Goal: Information Seeking & Learning: Learn about a topic

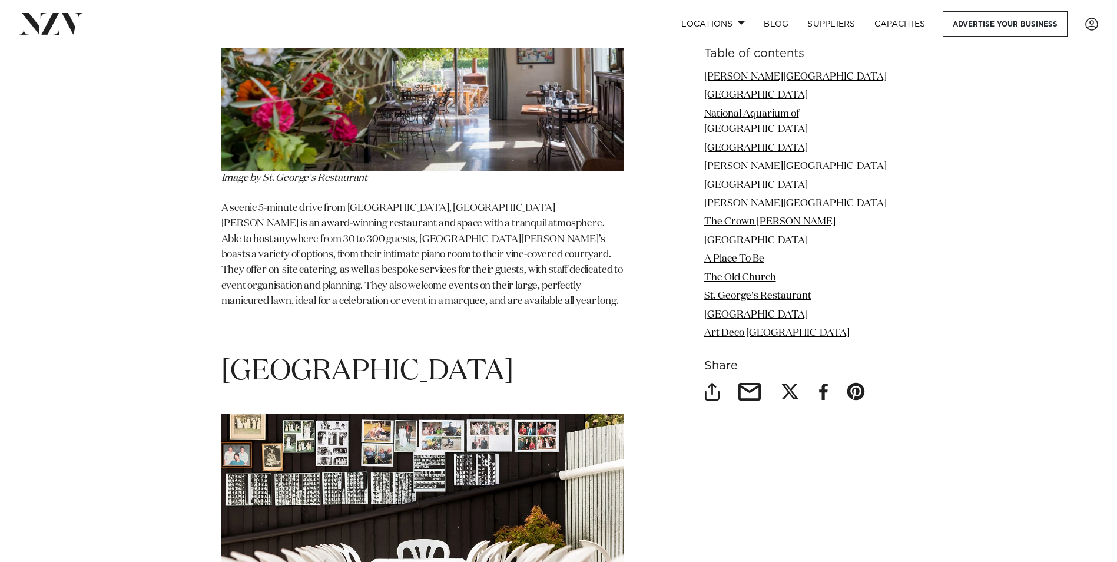
scroll to position [6833, 0]
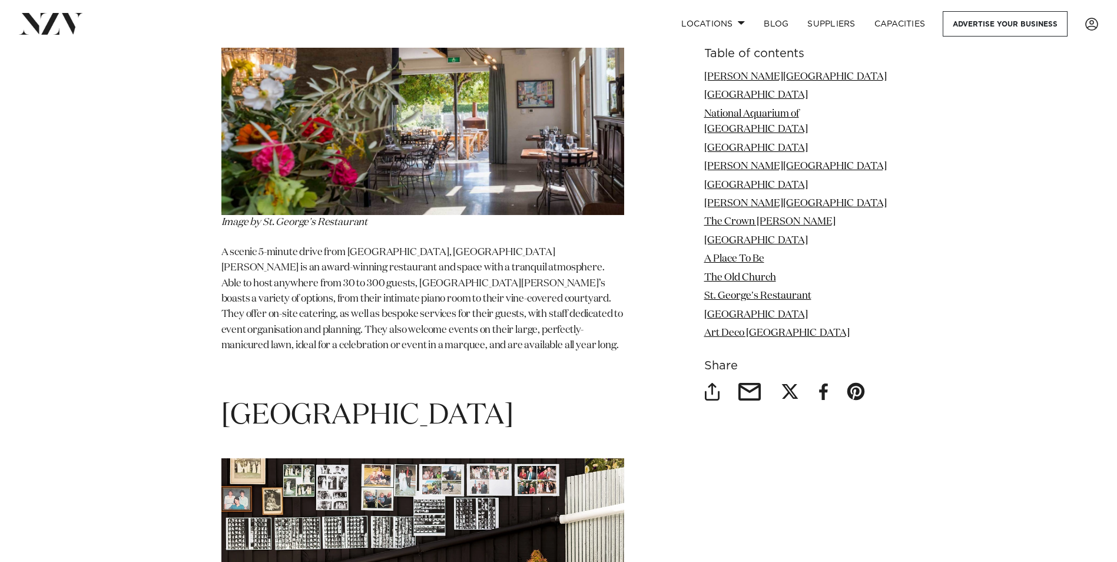
drag, startPoint x: 527, startPoint y: 205, endPoint x: 210, endPoint y: 206, distance: 316.9
drag, startPoint x: 210, startPoint y: 206, endPoint x: 254, endPoint y: 201, distance: 44.4
copy span "River Park Event Centre"
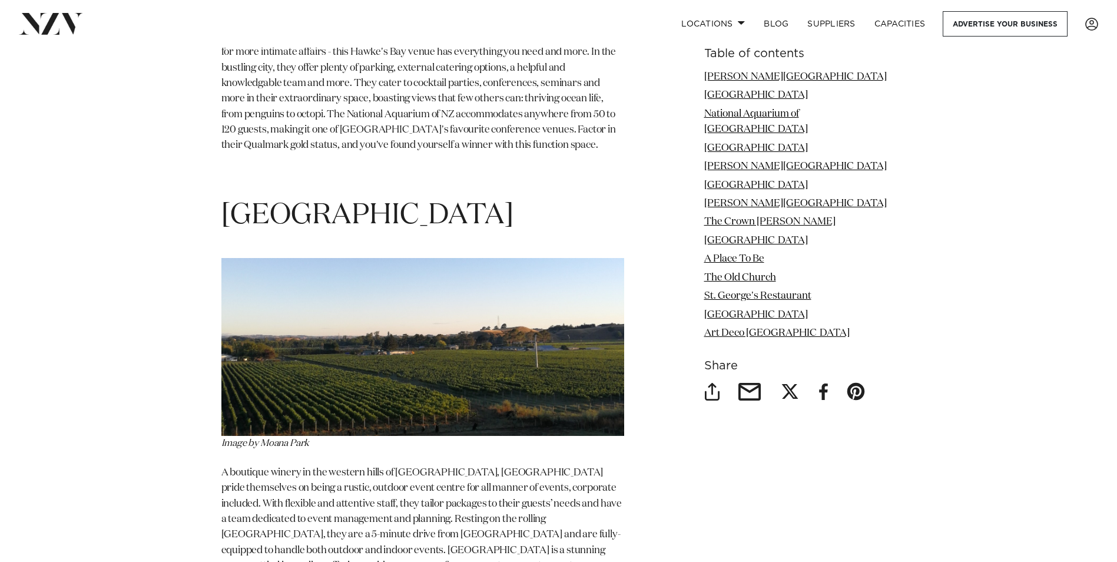
scroll to position [2827, 0]
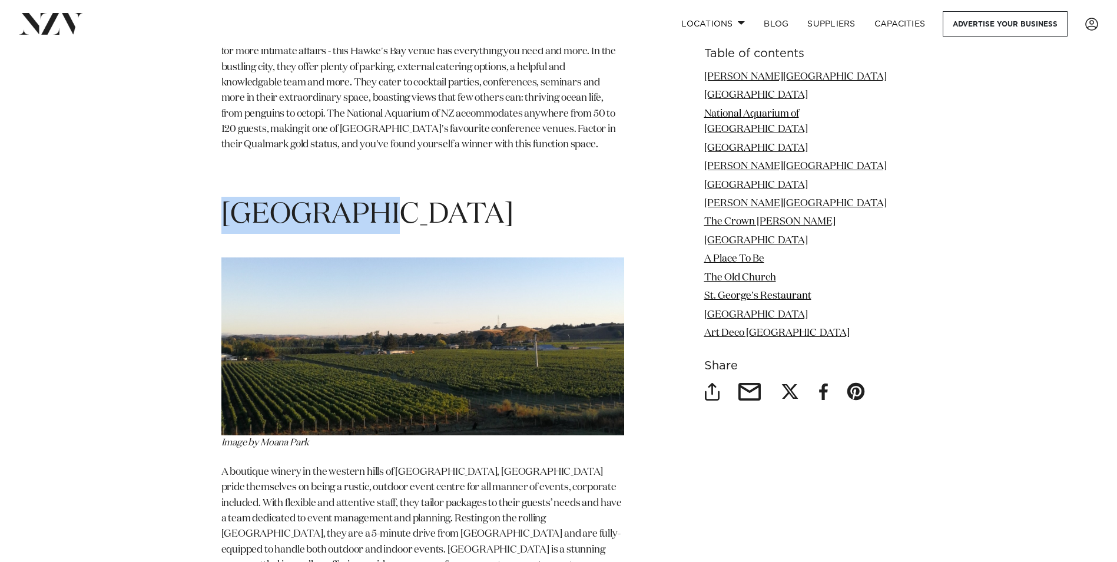
drag, startPoint x: 356, startPoint y: 126, endPoint x: 227, endPoint y: 133, distance: 128.6
click at [227, 201] on span "Moana Park" at bounding box center [367, 215] width 292 height 28
drag, startPoint x: 227, startPoint y: 133, endPoint x: 274, endPoint y: 113, distance: 50.9
copy span "Moana Park"
click at [493, 197] on h1 "Moana Park" at bounding box center [422, 215] width 403 height 37
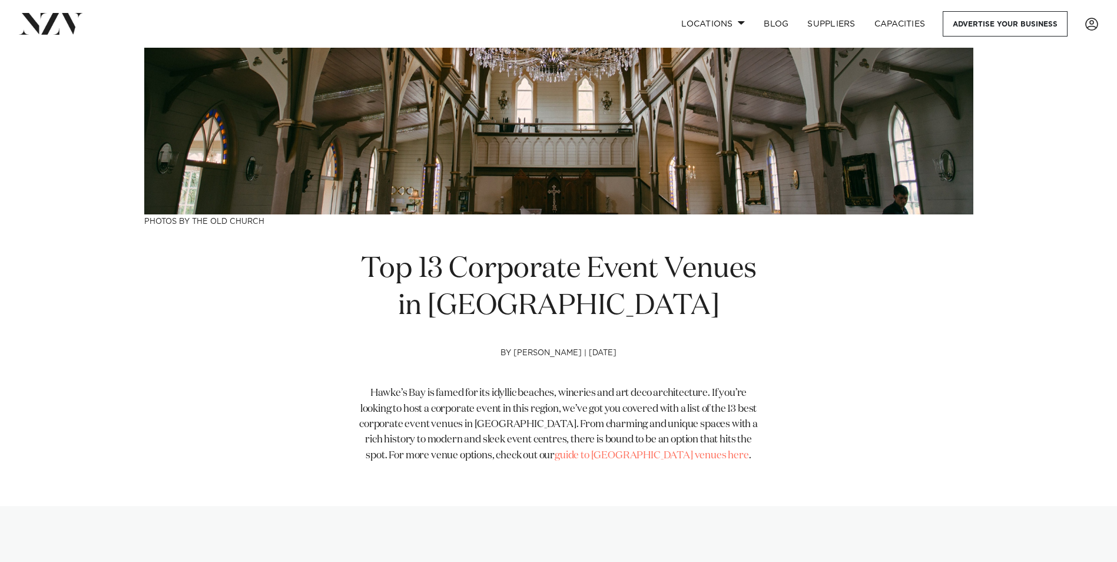
scroll to position [0, 0]
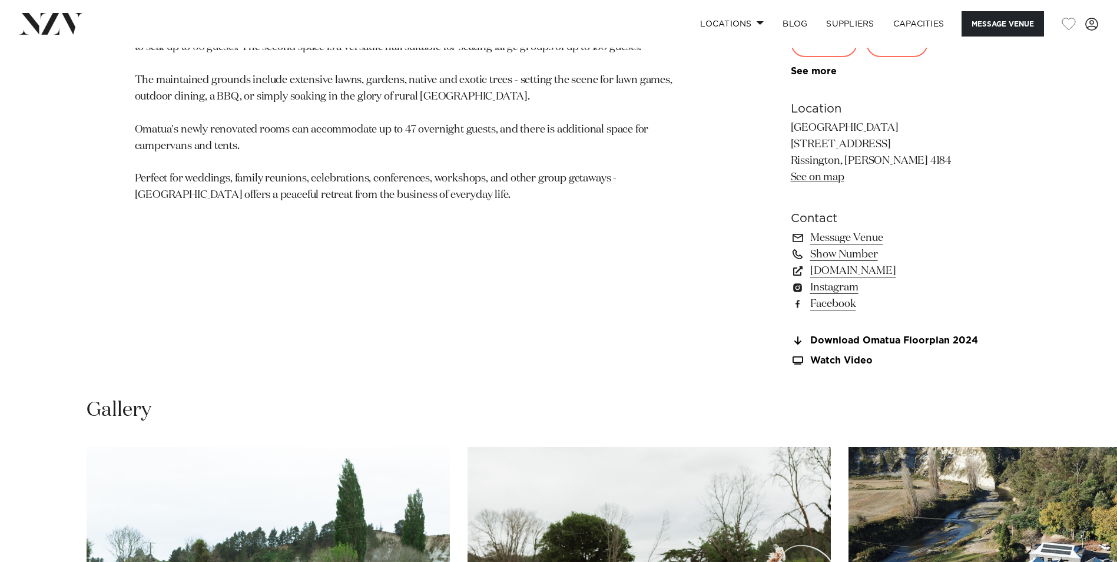
scroll to position [884, 0]
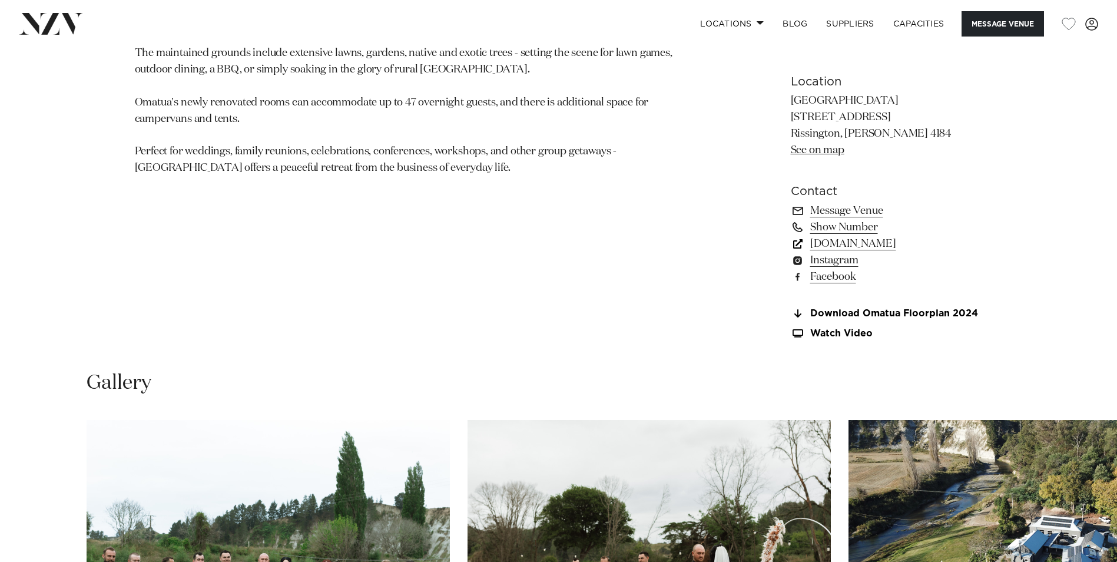
click at [870, 247] on link "www.omatua.co.nz" at bounding box center [887, 244] width 192 height 16
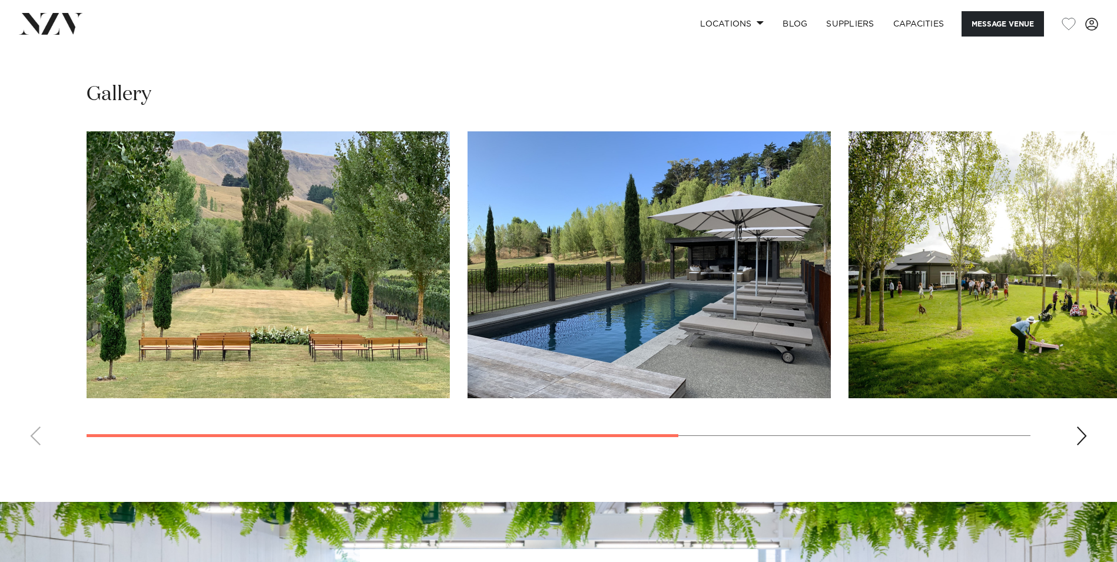
scroll to position [884, 0]
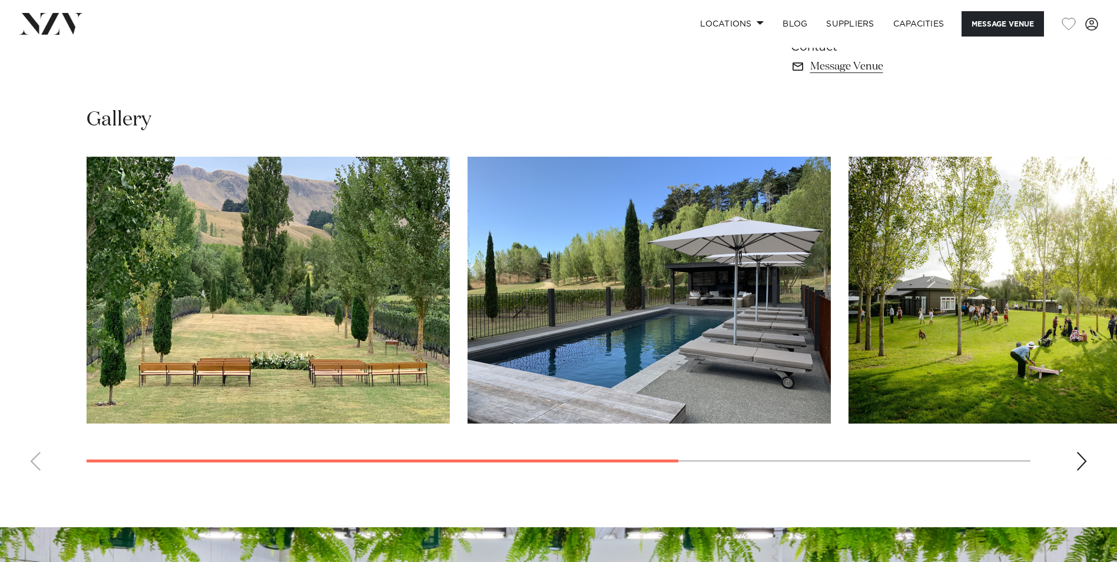
click at [1084, 461] on div "Next slide" at bounding box center [1082, 461] width 12 height 19
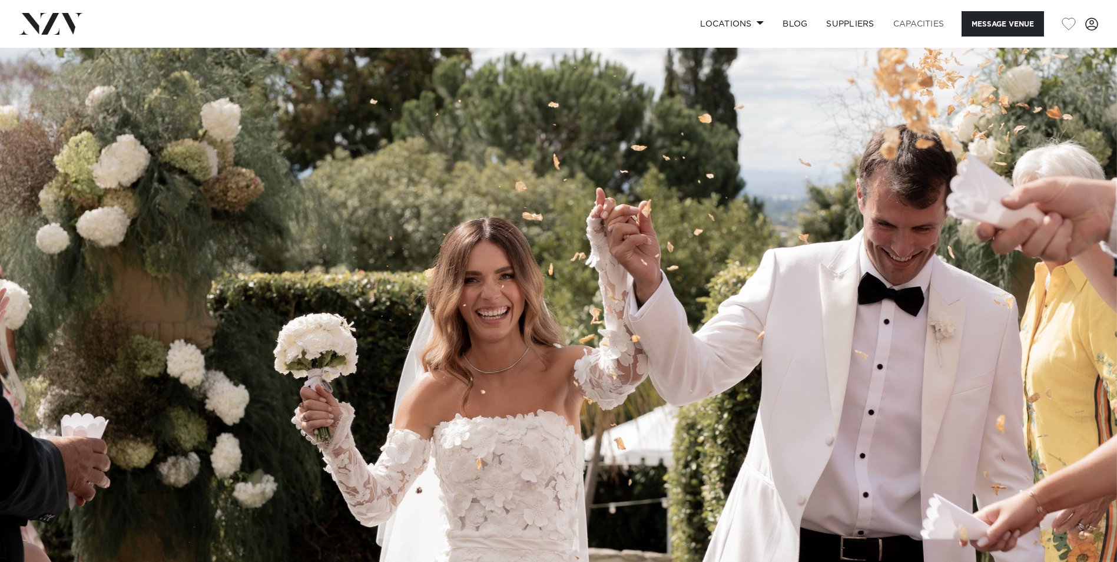
click at [903, 25] on link "Capacities" at bounding box center [919, 23] width 70 height 25
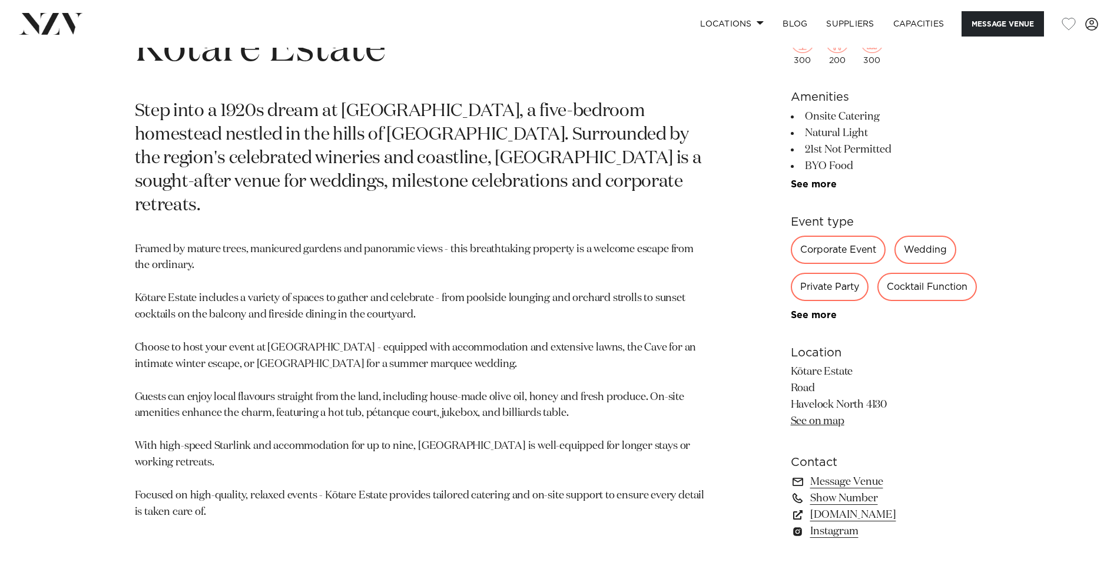
scroll to position [648, 0]
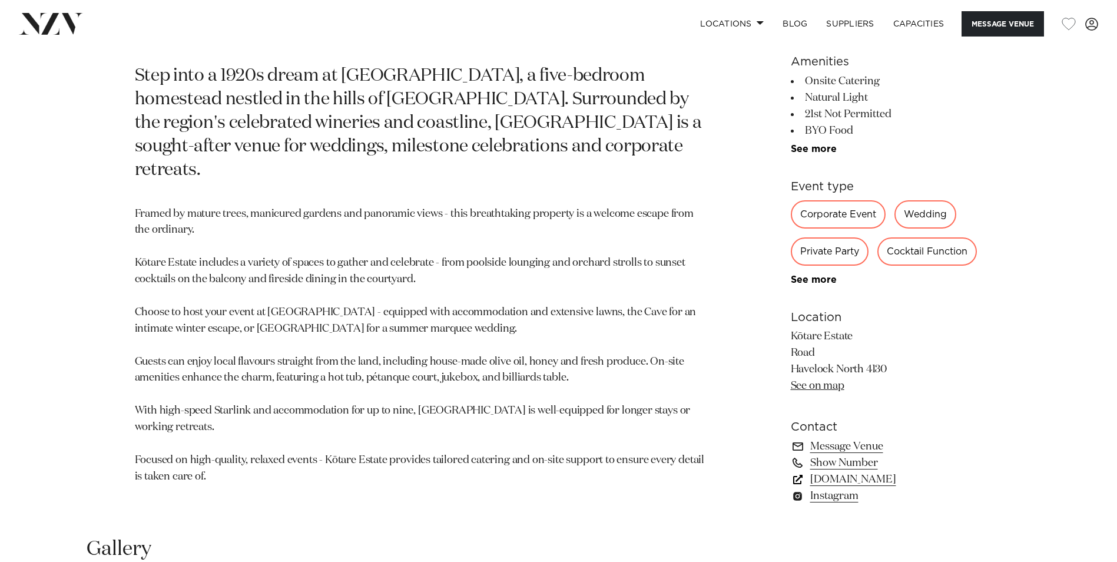
click at [831, 479] on link "www.kotareestate.nz" at bounding box center [887, 479] width 192 height 16
